Goal: Task Accomplishment & Management: Use online tool/utility

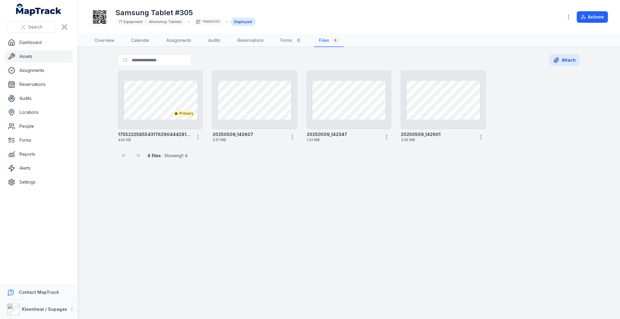
click at [31, 54] on link "Assets" at bounding box center [39, 56] width 68 height 12
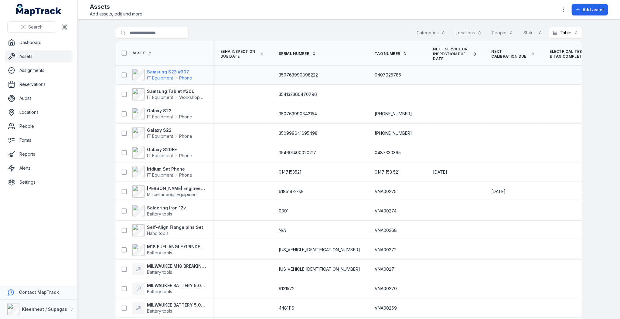
click at [178, 70] on strong "Samsung S23 #307" at bounding box center [169, 72] width 45 height 6
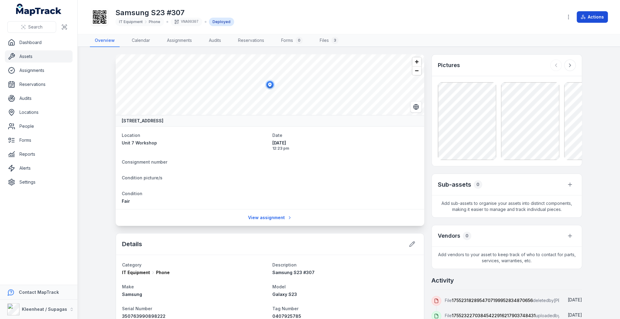
click at [593, 18] on button "Actions" at bounding box center [591, 17] width 31 height 12
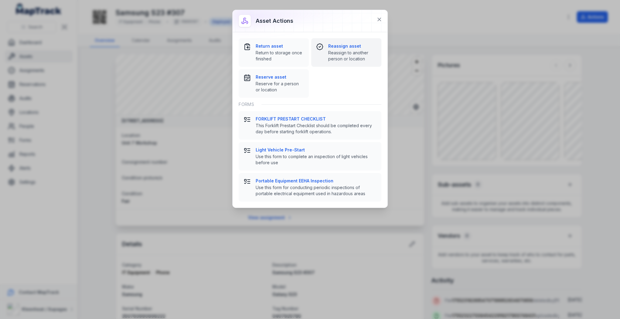
click at [320, 44] on icon at bounding box center [319, 47] width 6 height 6
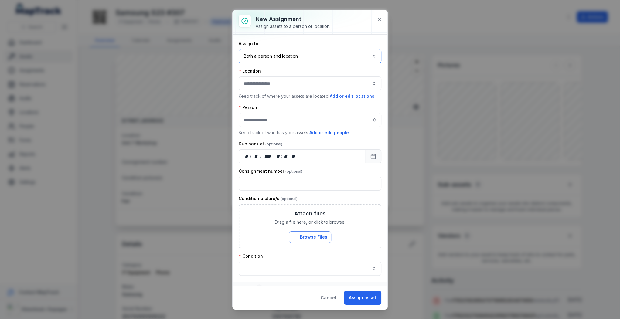
click at [294, 56] on button "Both a person and location ****" at bounding box center [309, 56] width 143 height 14
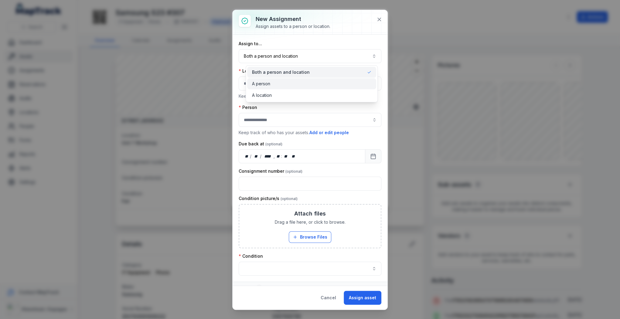
click at [276, 86] on div "A person" at bounding box center [311, 84] width 119 height 6
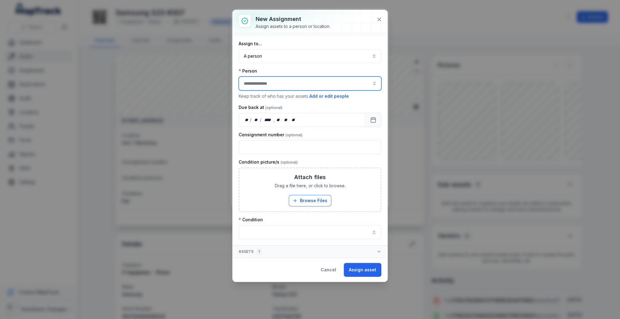
click at [276, 83] on input "assignment-add:person-label" at bounding box center [309, 83] width 143 height 14
click at [268, 122] on span "[PERSON_NAME]" at bounding box center [262, 123] width 34 height 6
type input "**********"
click at [332, 233] on button "button" at bounding box center [309, 232] width 143 height 14
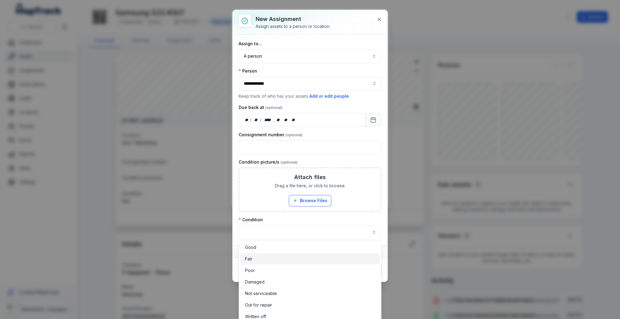
click at [300, 258] on div "Fair" at bounding box center [310, 259] width 130 height 6
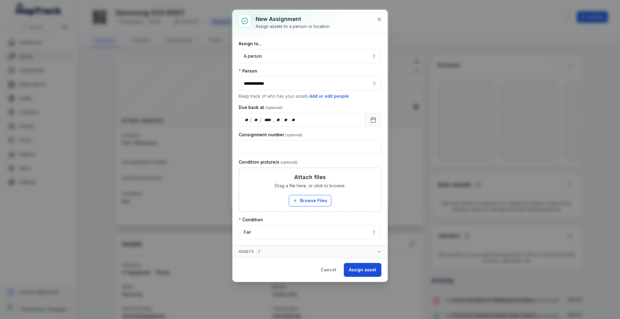
click at [351, 268] on button "Assign asset" at bounding box center [362, 270] width 38 height 14
